Goal: Task Accomplishment & Management: Manage account settings

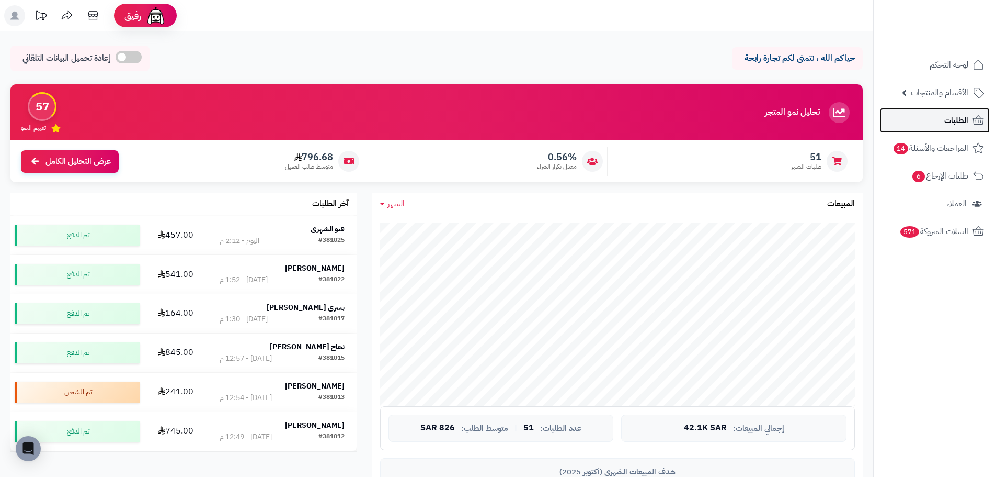
click at [972, 123] on icon at bounding box center [978, 120] width 13 height 13
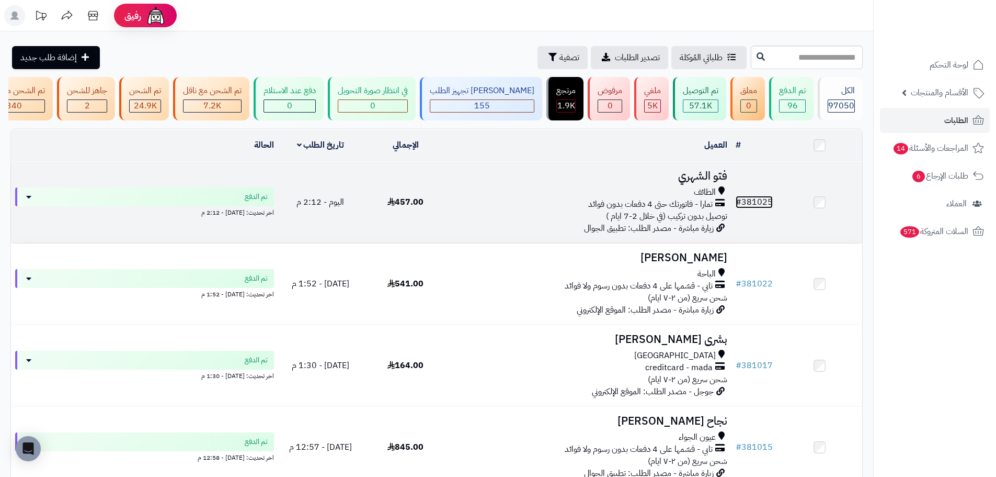
click at [755, 208] on link "# 381025" at bounding box center [754, 202] width 37 height 13
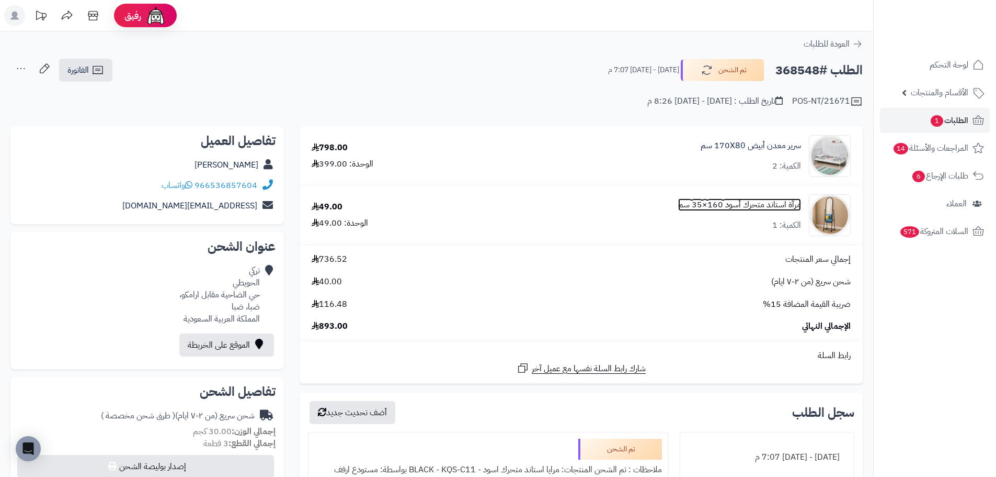
click at [706, 207] on link "مرآة استاند متحرك أسود 160×35 سم" at bounding box center [739, 205] width 123 height 12
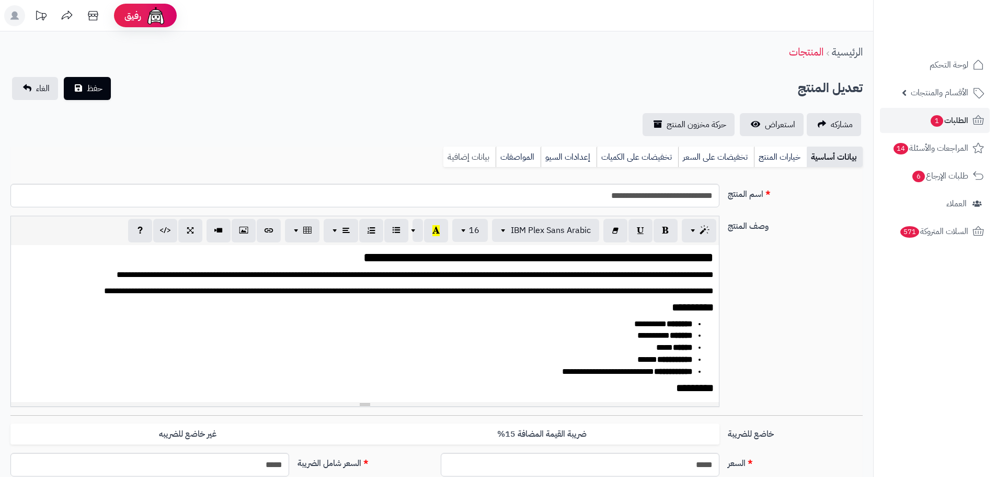
click at [468, 157] on link "بيانات إضافية" at bounding box center [470, 156] width 52 height 21
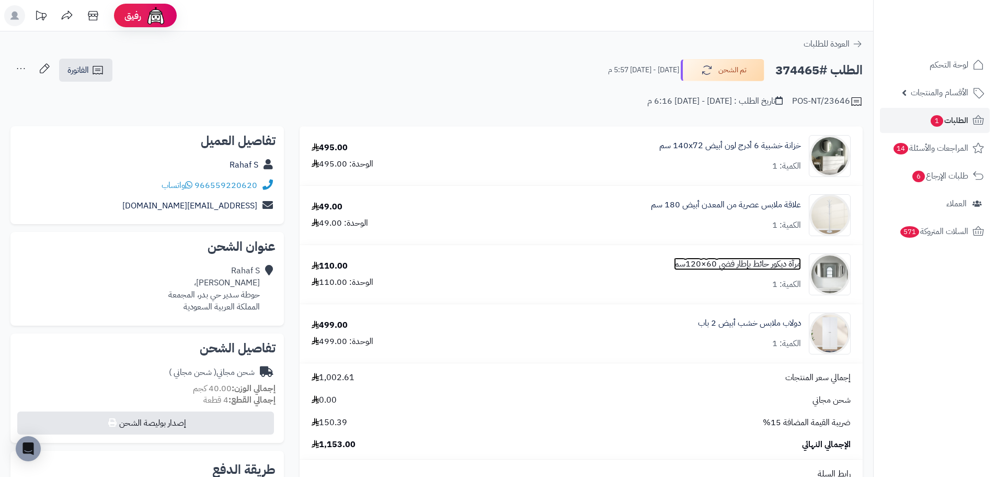
click at [718, 264] on link "مرآة ديكور حائط بإطار فضي 60×120سم" at bounding box center [737, 264] width 127 height 12
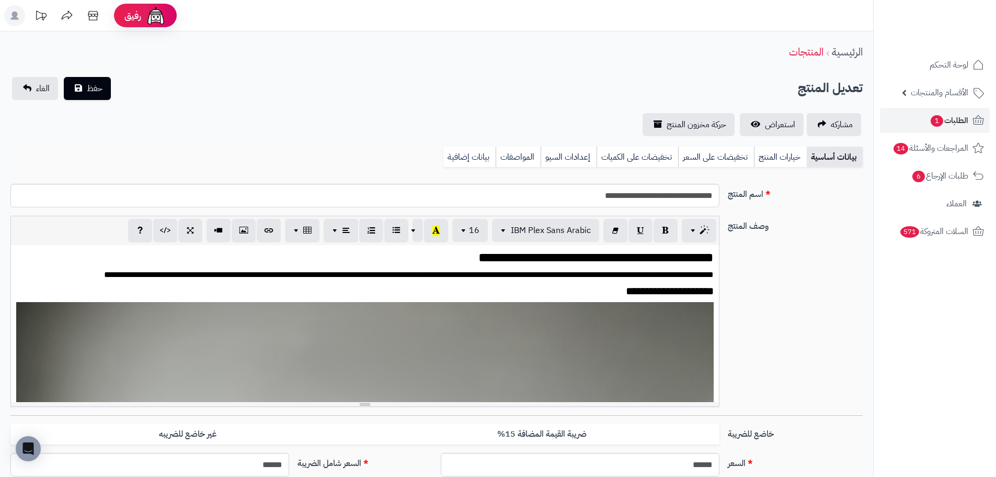
click at [469, 152] on link "بيانات إضافية" at bounding box center [470, 156] width 52 height 21
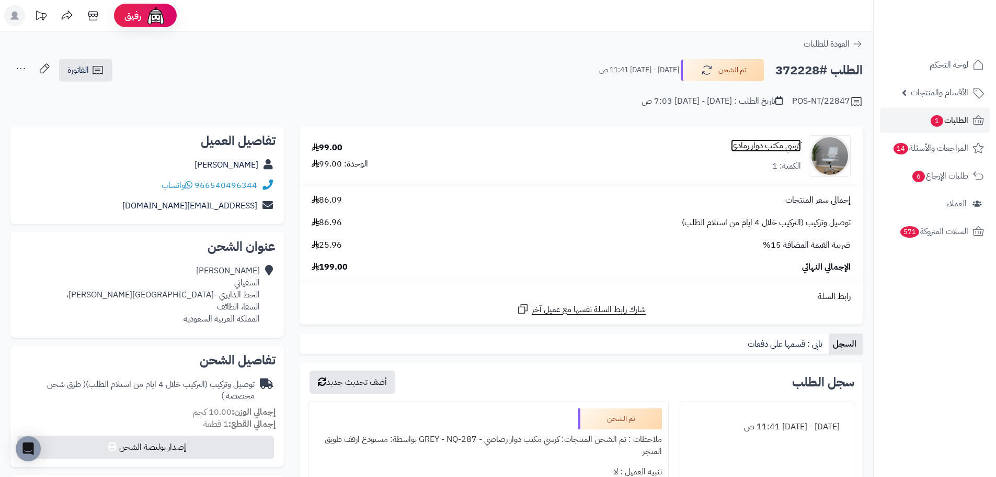
click at [757, 148] on link "كرسي مكتب دوار رمادي" at bounding box center [766, 146] width 70 height 12
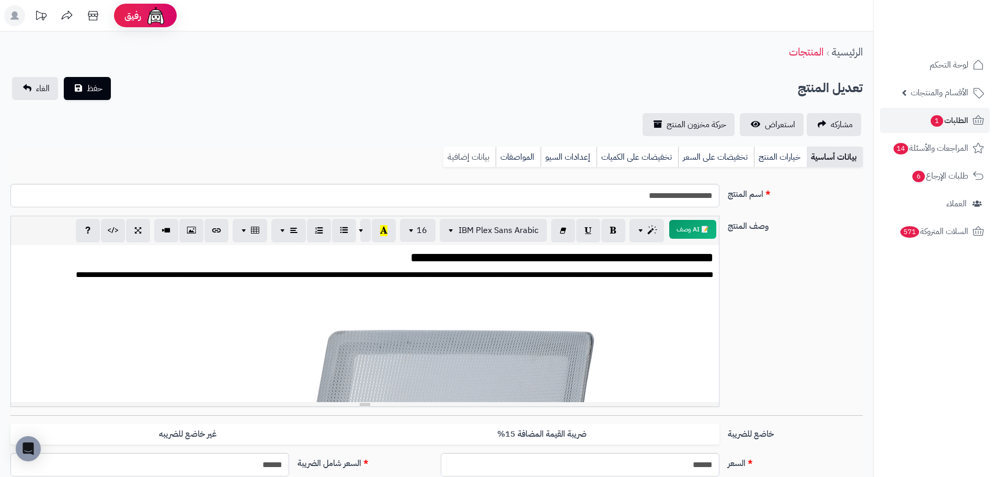
click at [479, 153] on link "بيانات إضافية" at bounding box center [470, 156] width 52 height 21
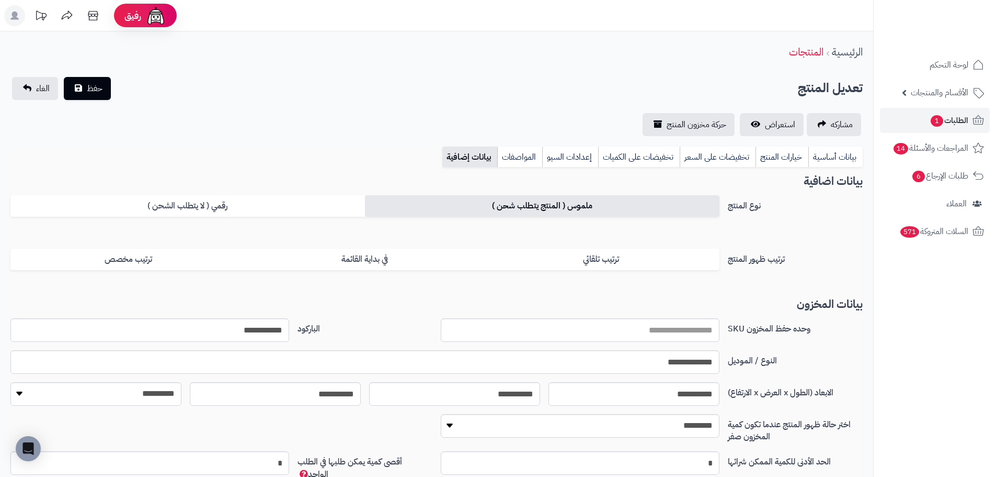
scroll to position [94, 0]
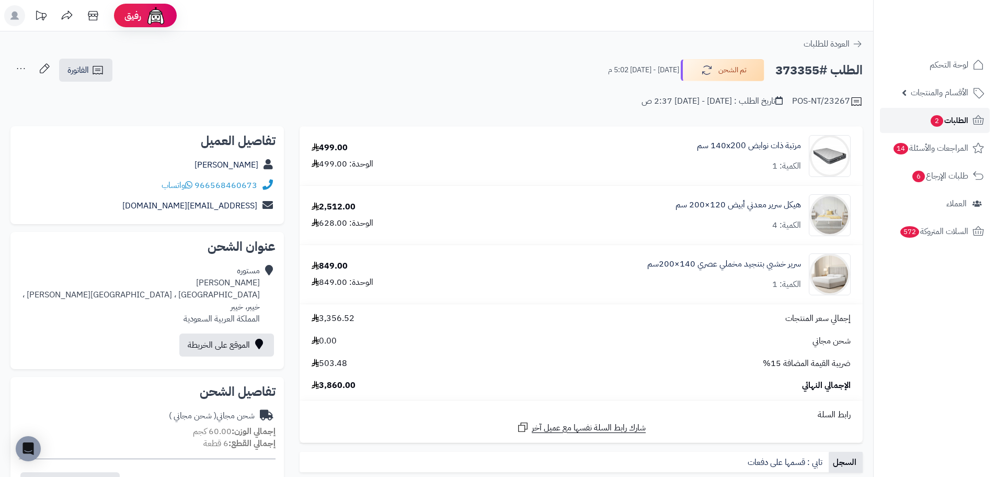
click at [937, 119] on span "2" at bounding box center [937, 121] width 13 height 12
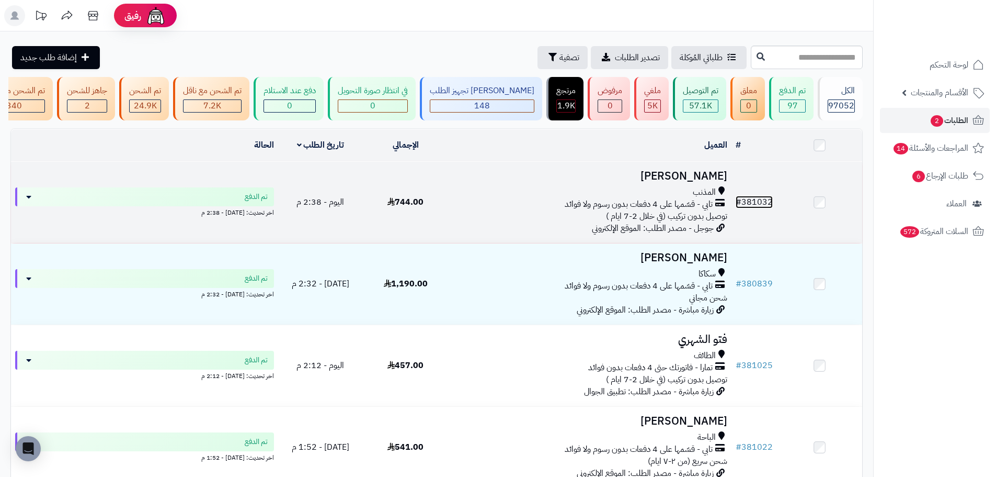
click at [762, 208] on link "# 381032" at bounding box center [754, 202] width 37 height 13
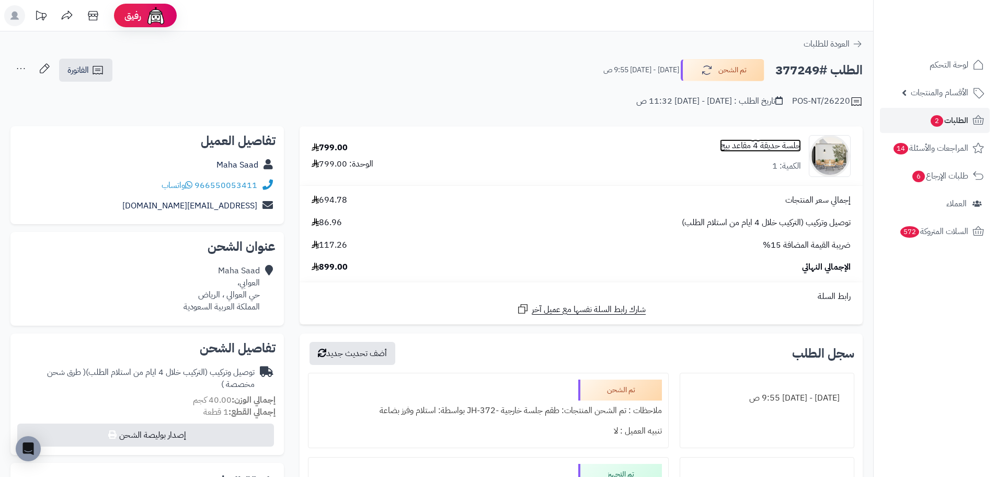
click at [724, 146] on link "جلسة حديقة 4 مقاعد بيج" at bounding box center [760, 146] width 81 height 12
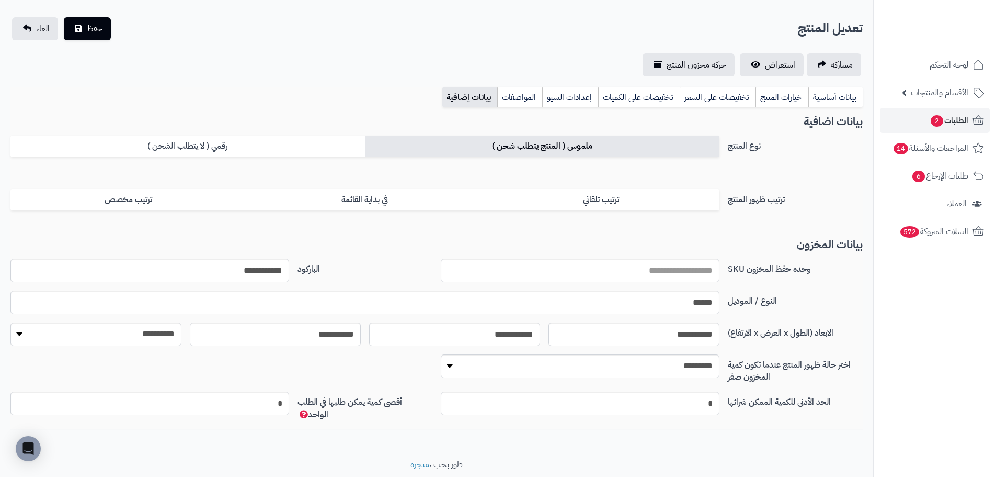
scroll to position [94, 0]
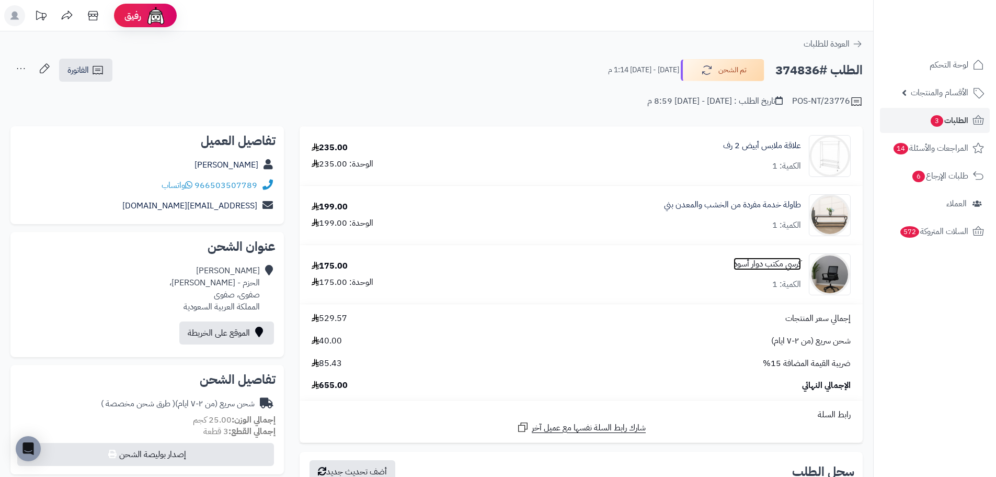
click at [763, 263] on link "كرسي مكتب دوار أسود" at bounding box center [767, 264] width 67 height 12
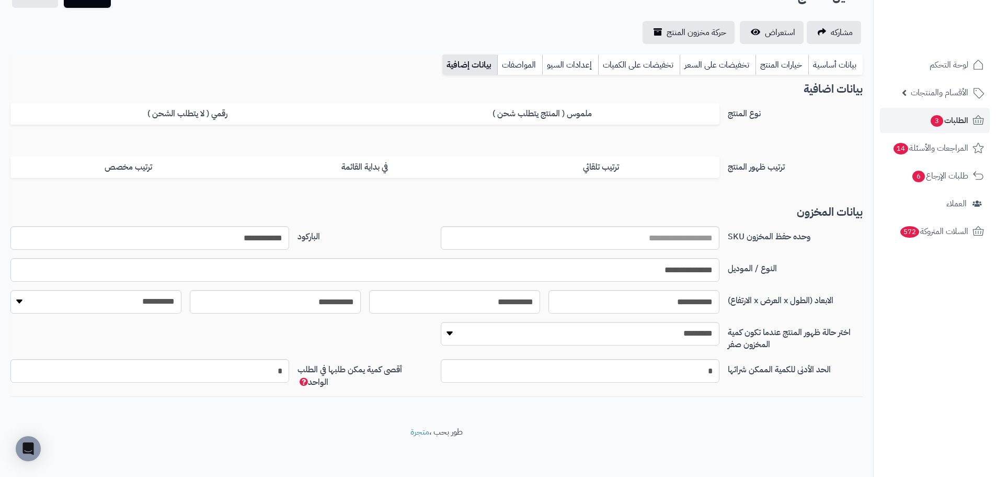
scroll to position [94, 0]
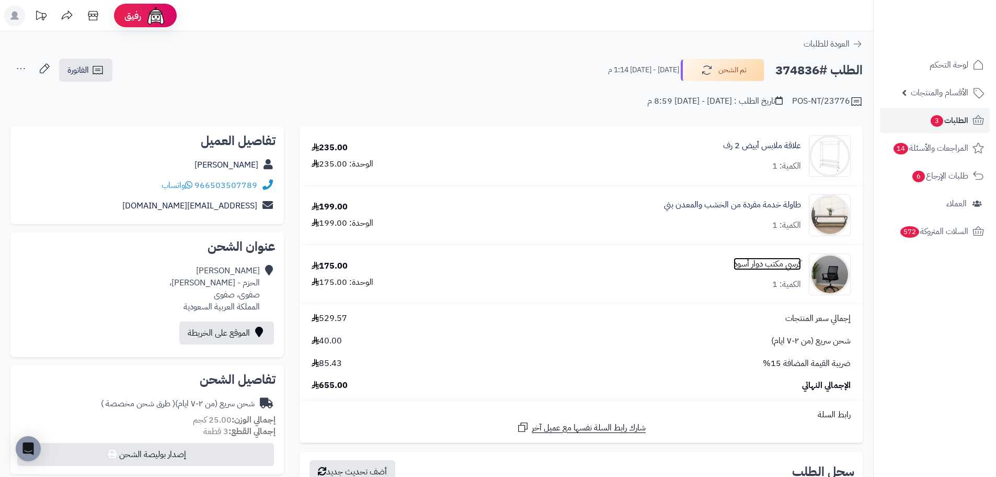
click at [752, 262] on link "كرسي مكتب دوار أسود" at bounding box center [767, 264] width 67 height 12
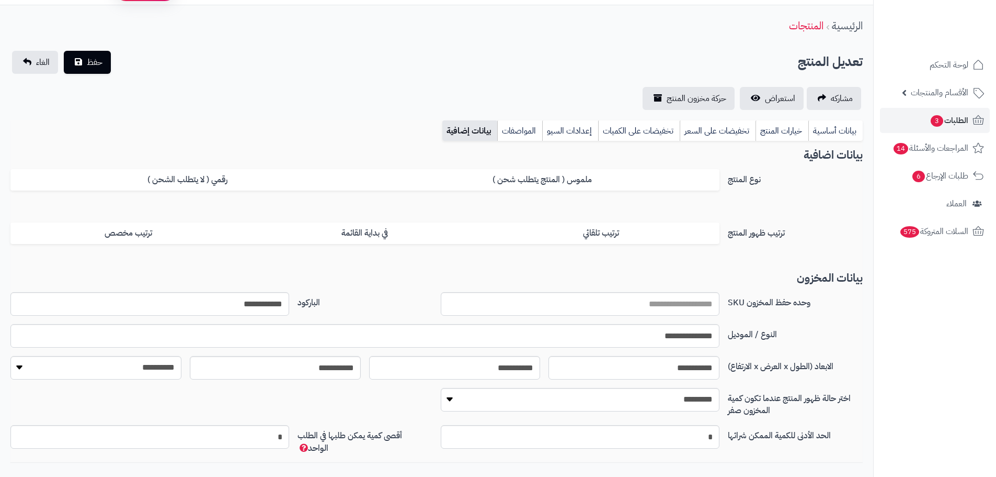
scroll to position [94, 0]
